Goal: Task Accomplishment & Management: Use online tool/utility

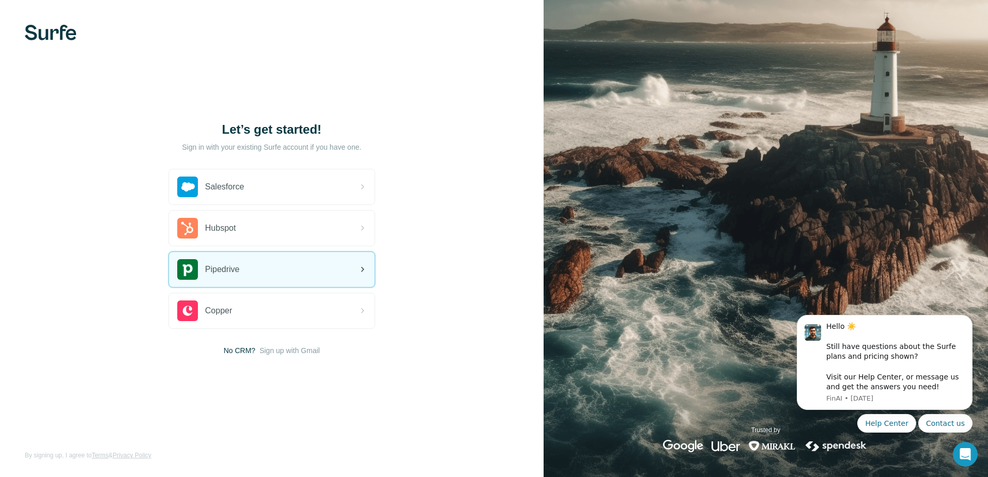
click at [277, 268] on div "Pipedrive" at bounding box center [272, 269] width 206 height 35
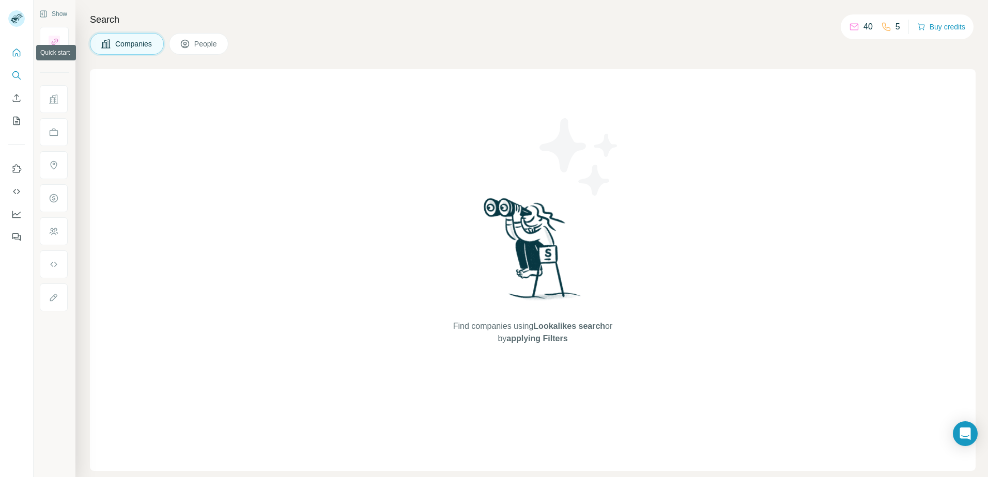
click at [14, 53] on icon "Quick start" at bounding box center [16, 53] width 10 height 10
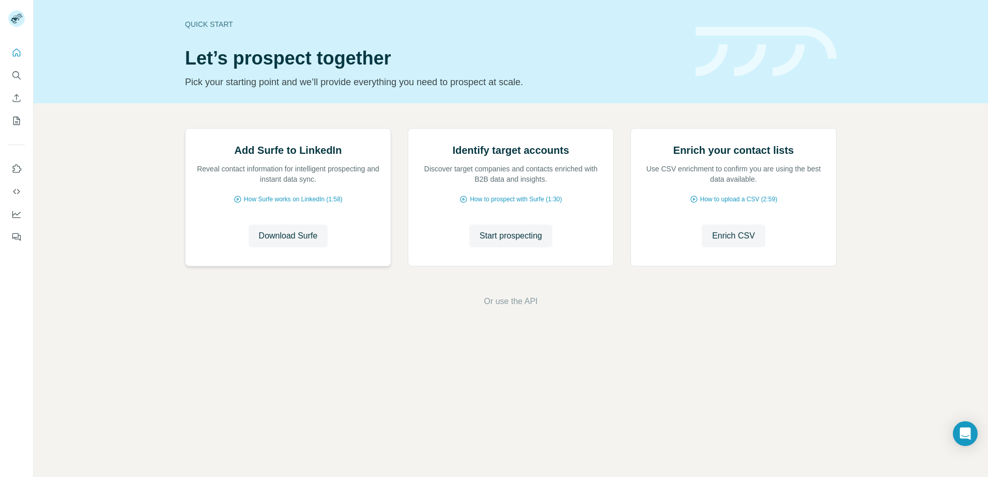
click at [185, 129] on img at bounding box center [185, 129] width 0 height 0
click at [307, 242] on span "Download Surfe" at bounding box center [288, 236] width 59 height 12
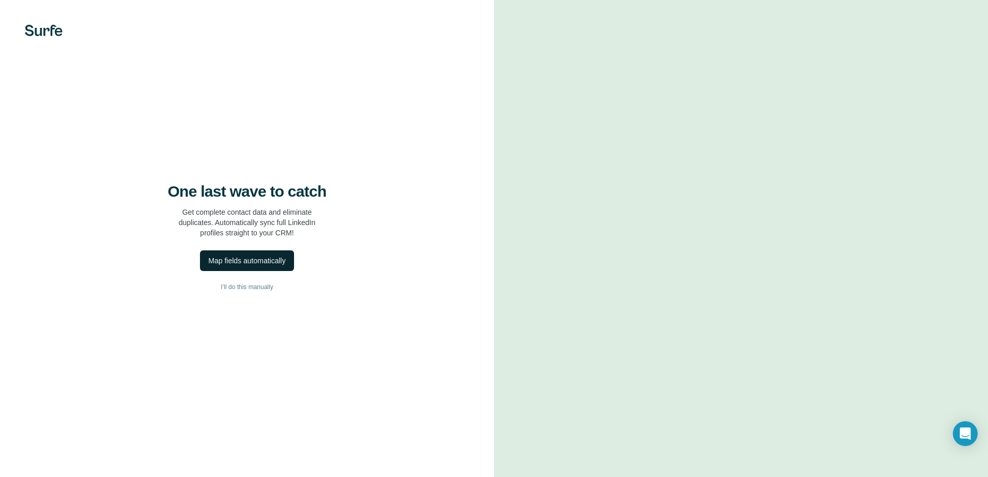
click at [253, 263] on div "Map fields automatically" at bounding box center [246, 261] width 77 height 10
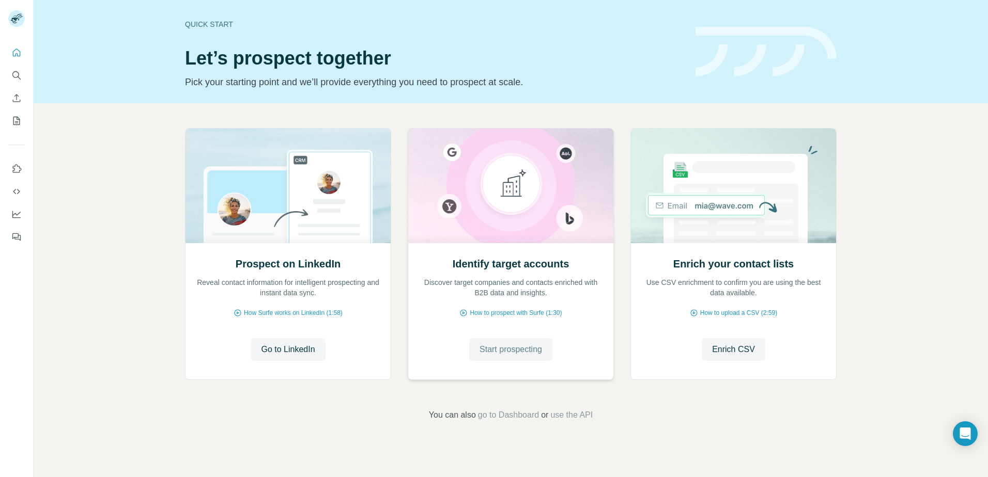
click at [511, 355] on span "Start prospecting" at bounding box center [510, 350] width 63 height 12
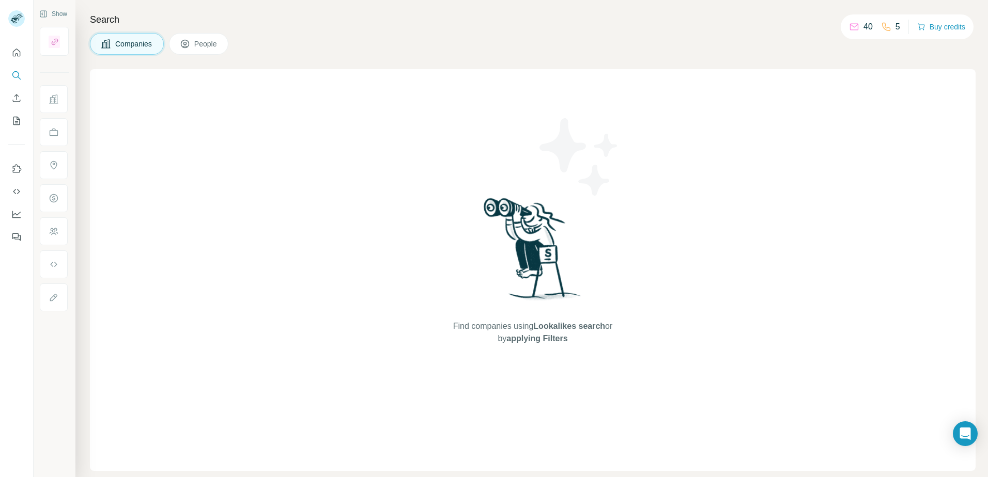
click at [138, 42] on span "Companies" at bounding box center [134, 44] width 38 height 10
click at [15, 168] on icon "Use Surfe on LinkedIn" at bounding box center [16, 169] width 10 height 10
click at [199, 48] on span "People" at bounding box center [206, 44] width 24 height 10
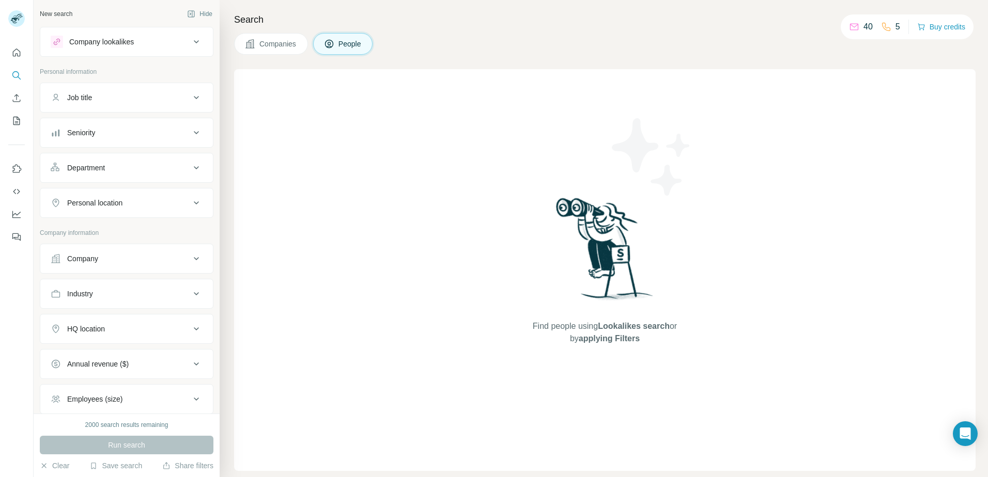
click at [190, 41] on icon at bounding box center [196, 42] width 12 height 12
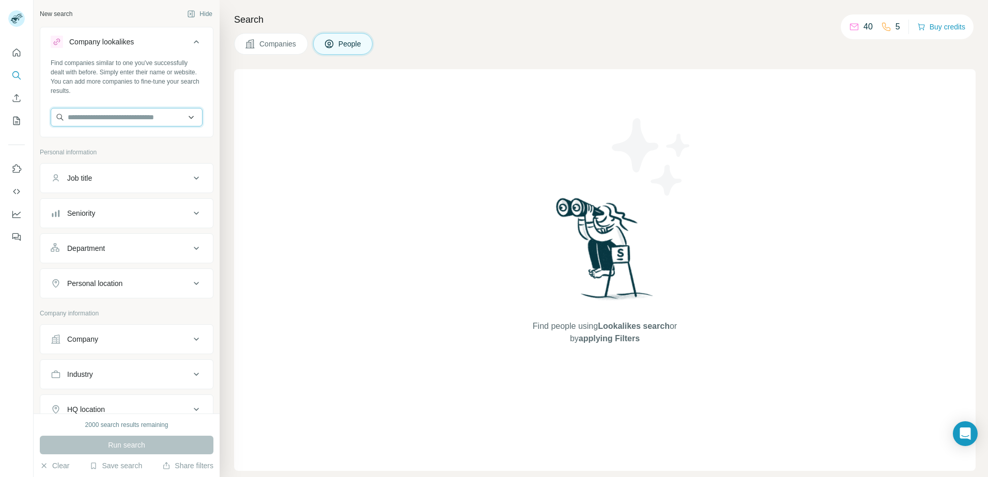
click at [104, 116] on input "text" at bounding box center [127, 117] width 152 height 19
click at [115, 113] on input "text" at bounding box center [127, 117] width 152 height 19
paste input "**********"
type input "**********"
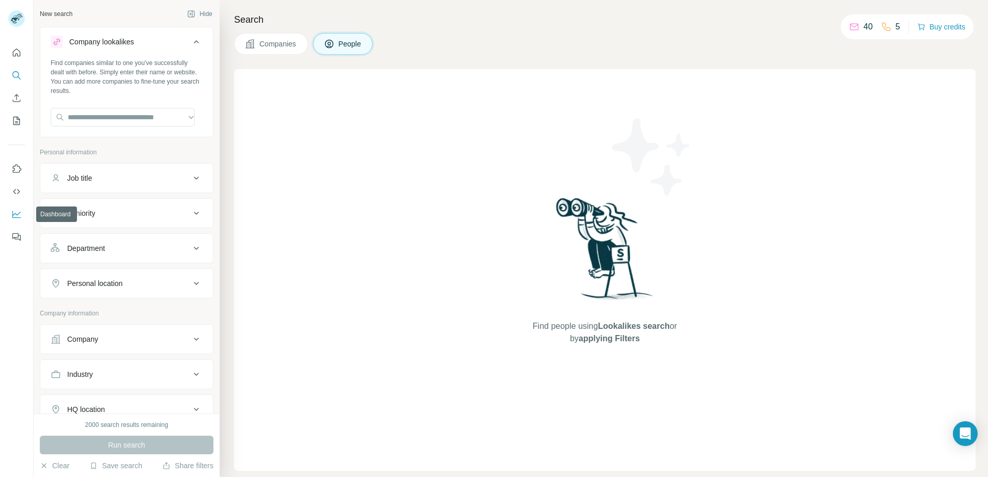
click at [15, 211] on icon "Dashboard" at bounding box center [16, 214] width 10 height 10
click at [13, 211] on icon "Dashboard" at bounding box center [16, 214] width 10 height 10
click at [81, 115] on input "text" at bounding box center [123, 117] width 144 height 19
paste input "**********"
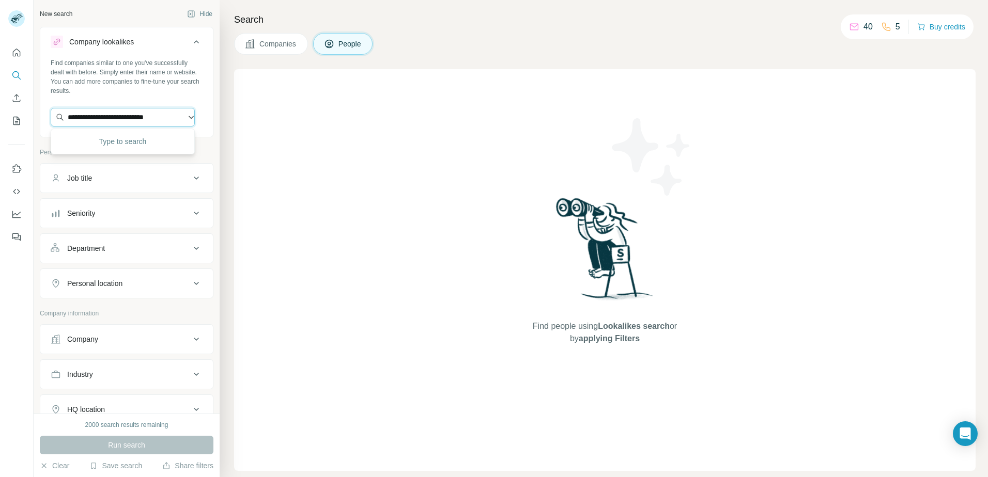
scroll to position [0, 1]
type input "**********"
click at [94, 145] on p "FPS Rechtsanwaltsgesellschaft mbH KG" at bounding box center [131, 145] width 108 height 21
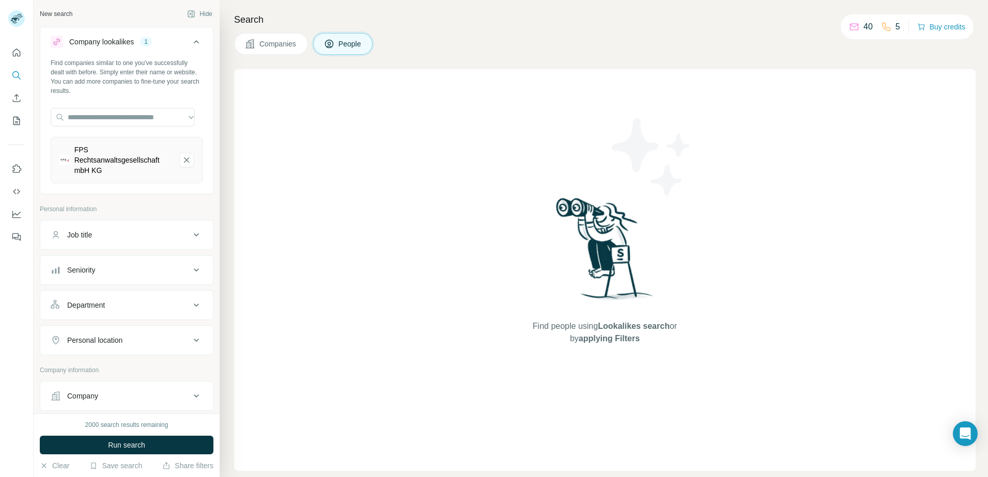
scroll to position [0, 0]
click at [259, 41] on button "Companies" at bounding box center [271, 44] width 74 height 22
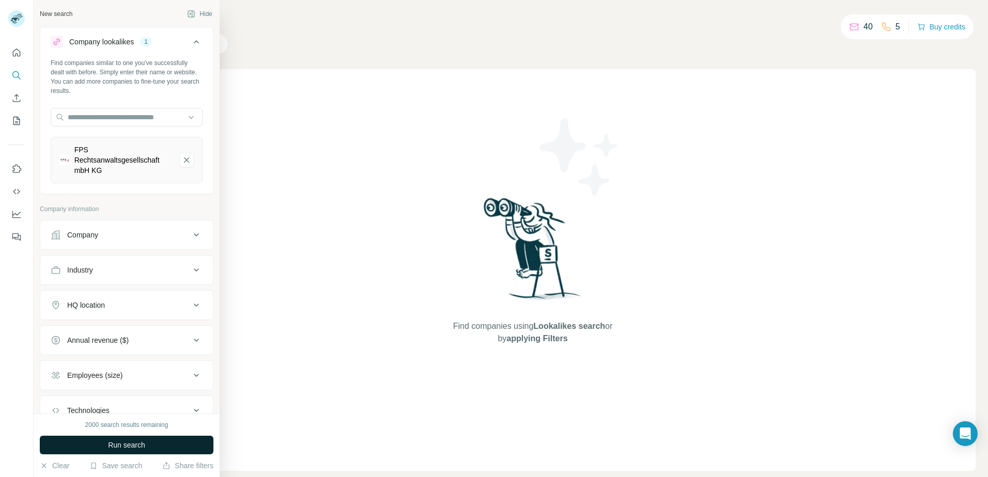
click at [116, 443] on span "Run search" at bounding box center [126, 445] width 37 height 10
